Goal: Task Accomplishment & Management: Manage account settings

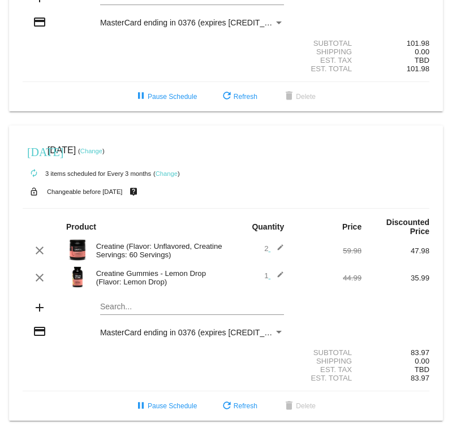
scroll to position [171, 0]
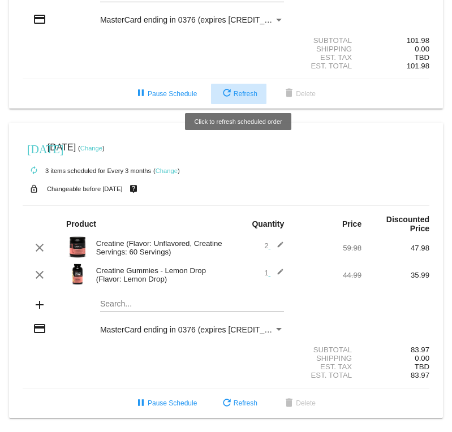
click at [247, 90] on span "refresh Refresh" at bounding box center [238, 94] width 37 height 8
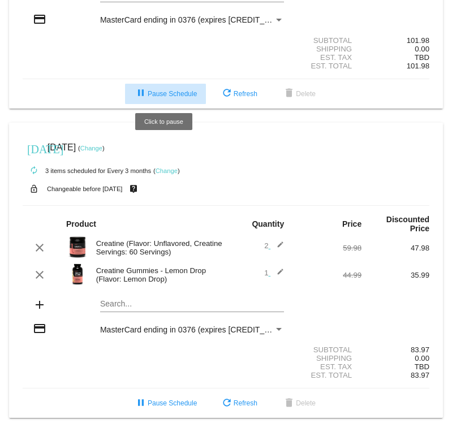
click at [183, 92] on span "pause Pause Schedule" at bounding box center [165, 94] width 63 height 8
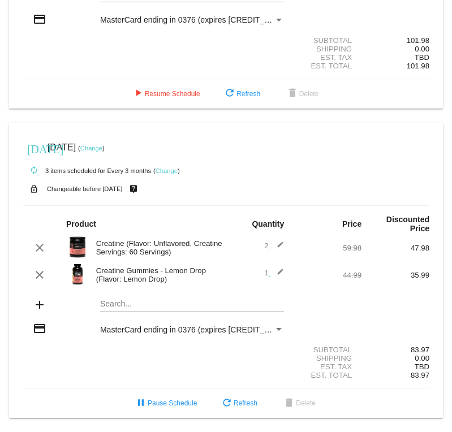
click at [102, 145] on link "Change" at bounding box center [91, 148] width 22 height 7
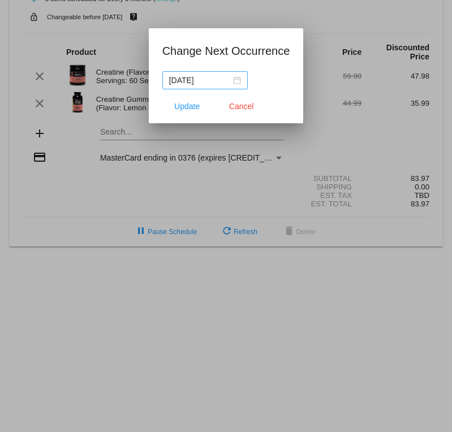
click at [227, 82] on div "[DATE]" at bounding box center [205, 80] width 72 height 12
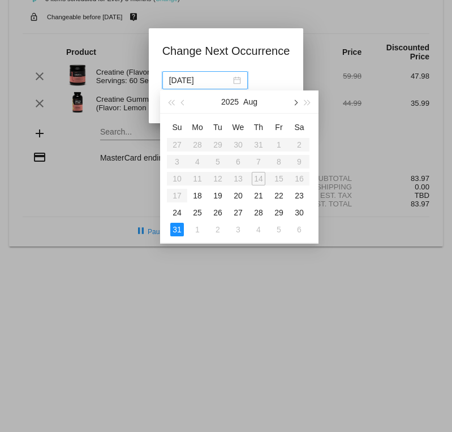
click at [296, 103] on span "button" at bounding box center [295, 103] width 6 height 6
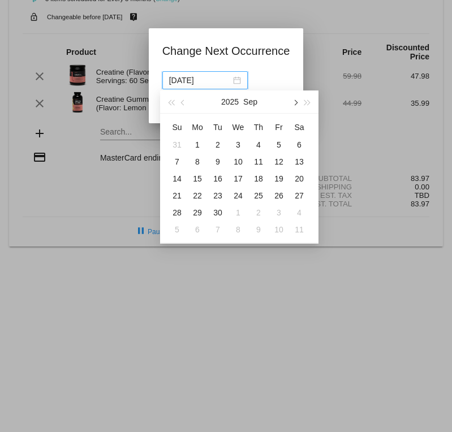
click at [296, 103] on span "button" at bounding box center [295, 103] width 6 height 6
click at [281, 213] on div "31" at bounding box center [279, 213] width 14 height 14
type input "[DATE]"
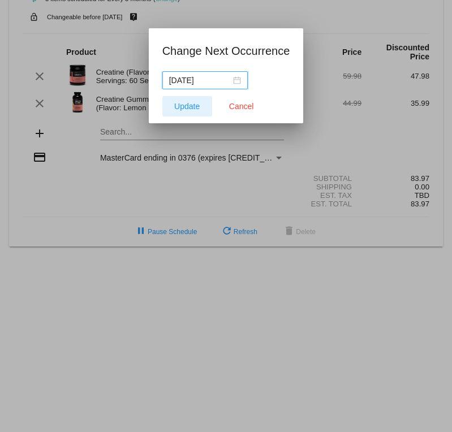
click at [195, 106] on span "Update" at bounding box center [186, 106] width 25 height 9
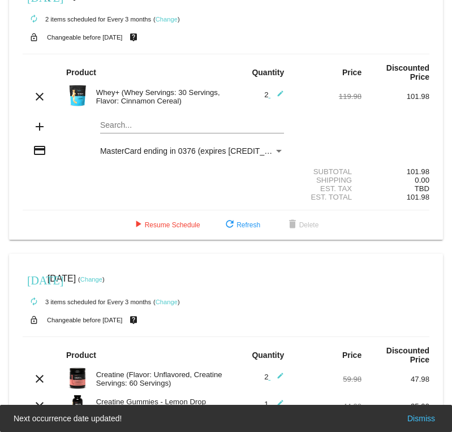
scroll to position [0, 0]
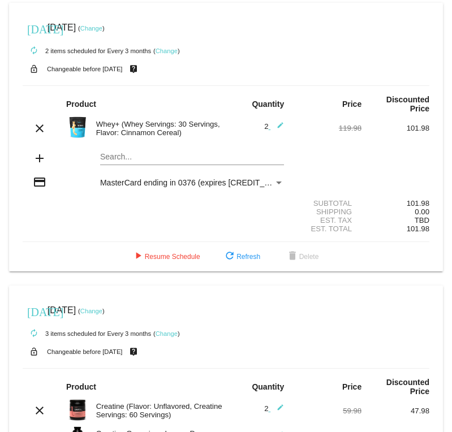
click at [102, 31] on link "Change" at bounding box center [91, 28] width 22 height 7
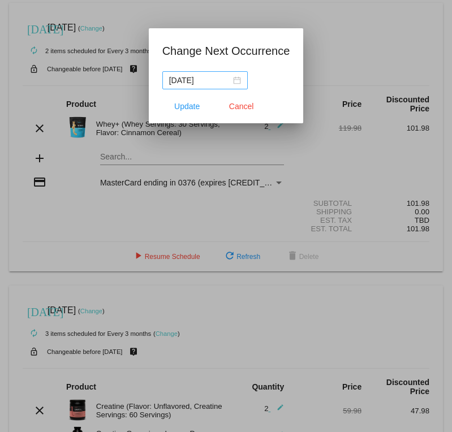
click at [230, 83] on div "[DATE]" at bounding box center [205, 80] width 72 height 12
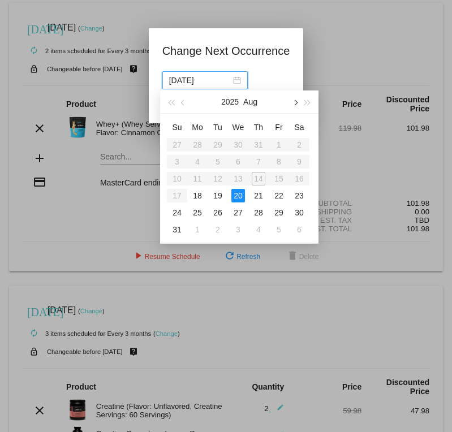
click at [297, 109] on button "button" at bounding box center [294, 101] width 12 height 23
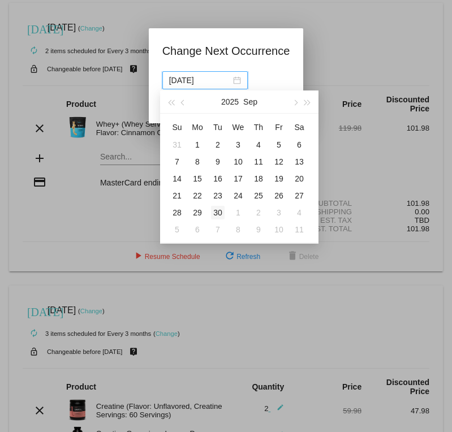
click at [217, 209] on div "30" at bounding box center [218, 213] width 14 height 14
type input "[DATE]"
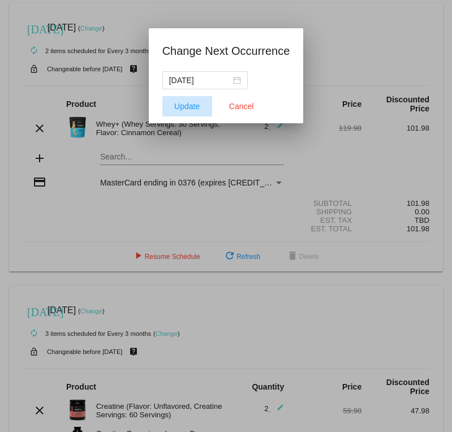
click at [200, 114] on button "Update" at bounding box center [187, 106] width 50 height 20
